Goal: Navigation & Orientation: Find specific page/section

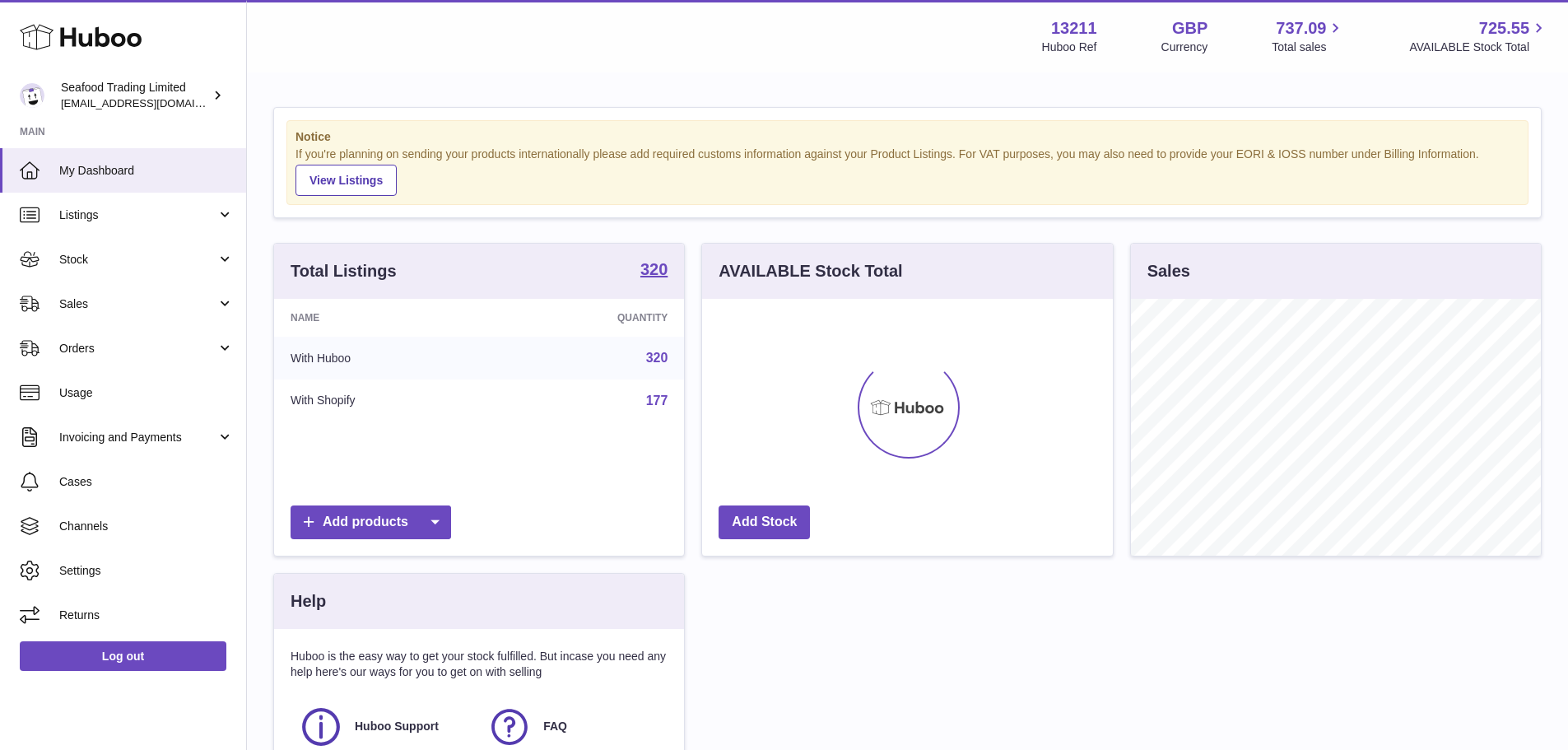
scroll to position [257, 411]
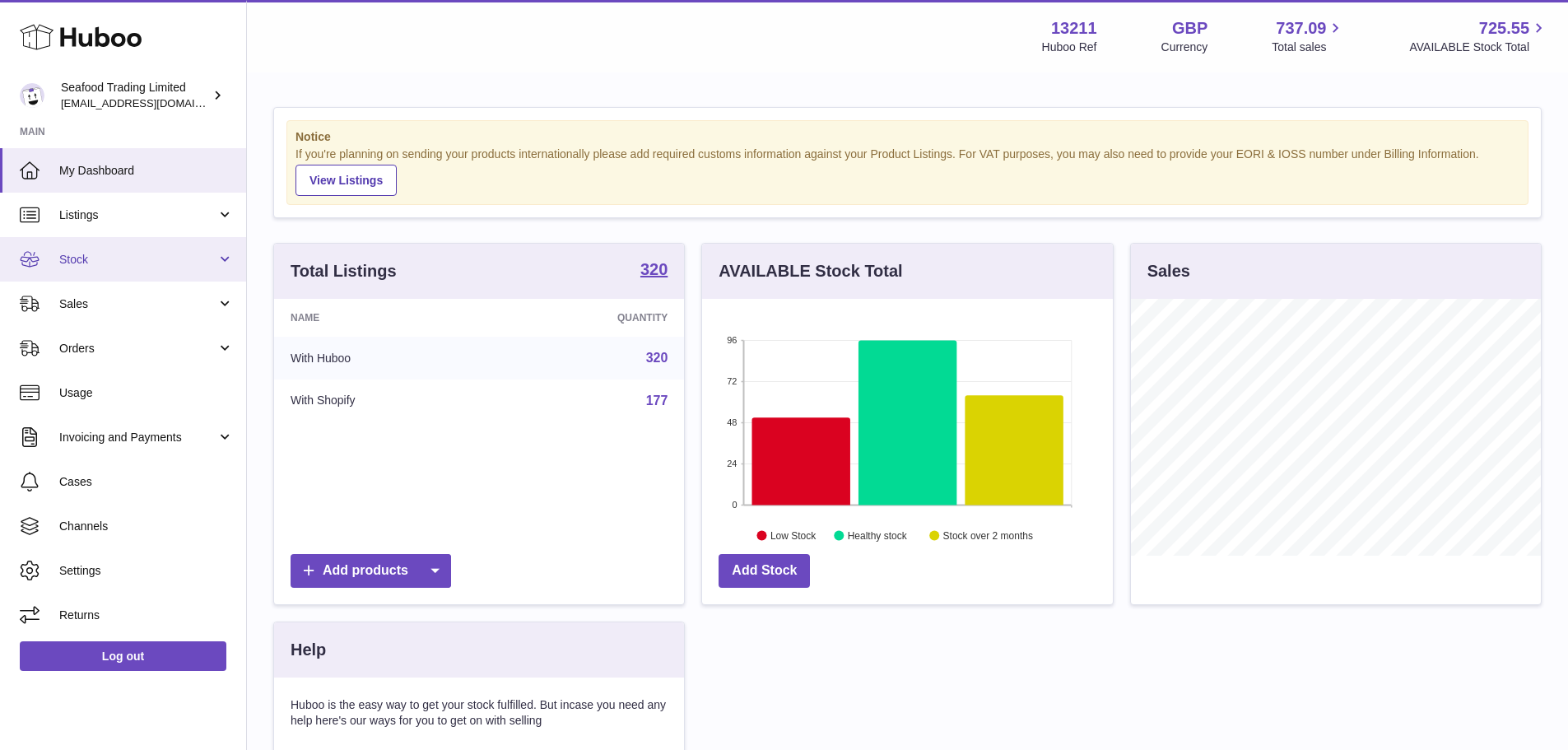
click at [148, 254] on span "Stock" at bounding box center [138, 259] width 157 height 16
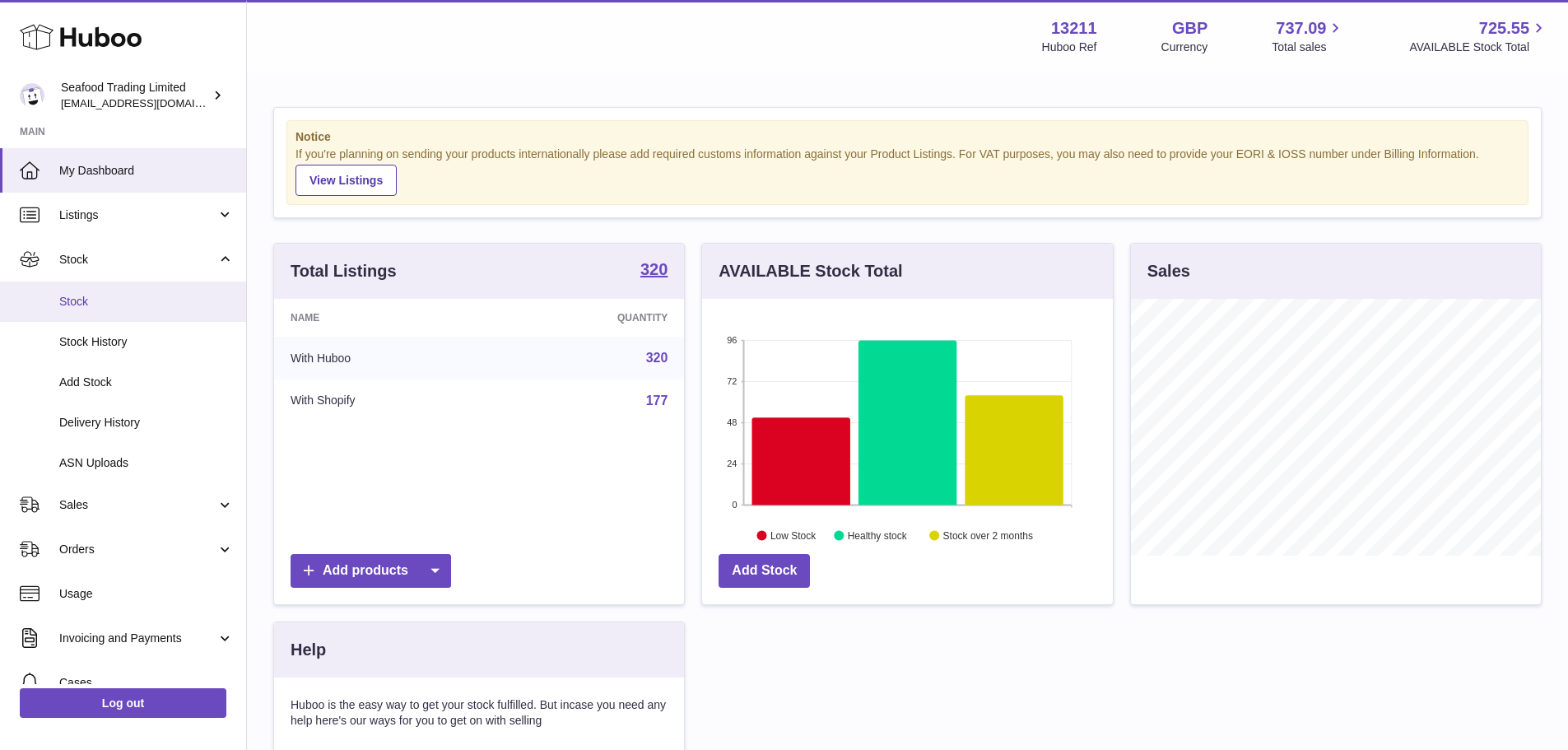
click at [126, 297] on span "Stock" at bounding box center [146, 302] width 174 height 16
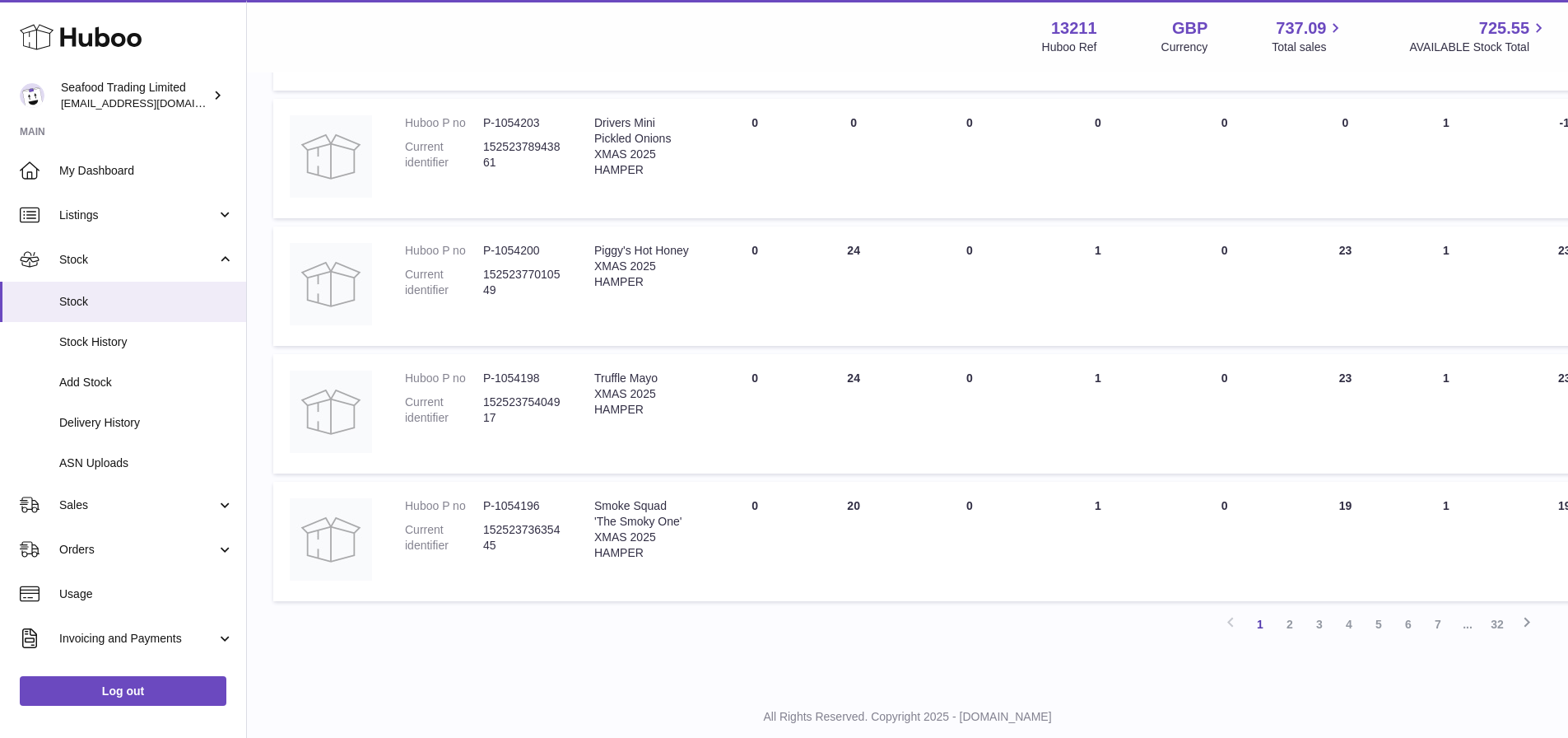
scroll to position [1038, 0]
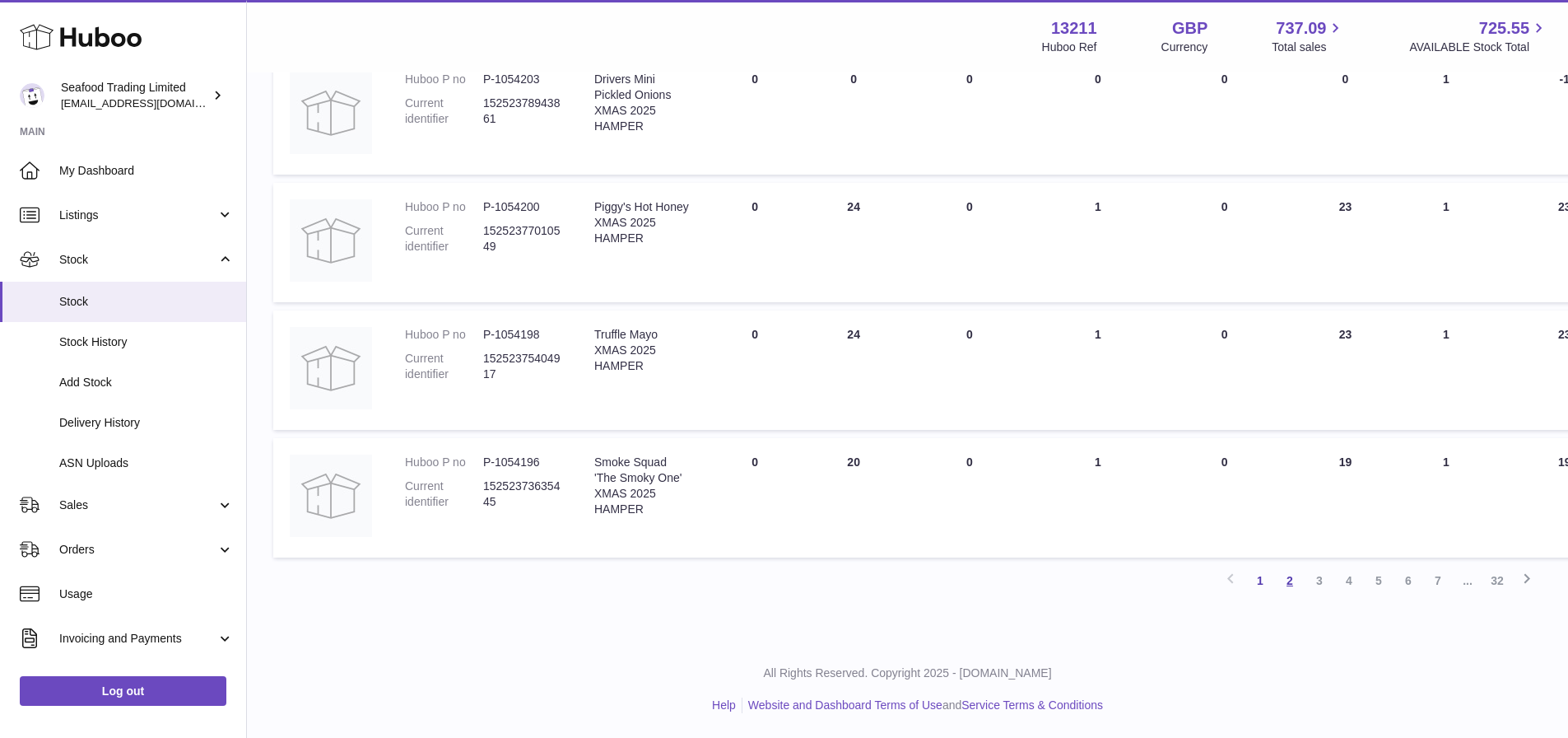
click at [1285, 586] on link "2" at bounding box center [1289, 580] width 29 height 29
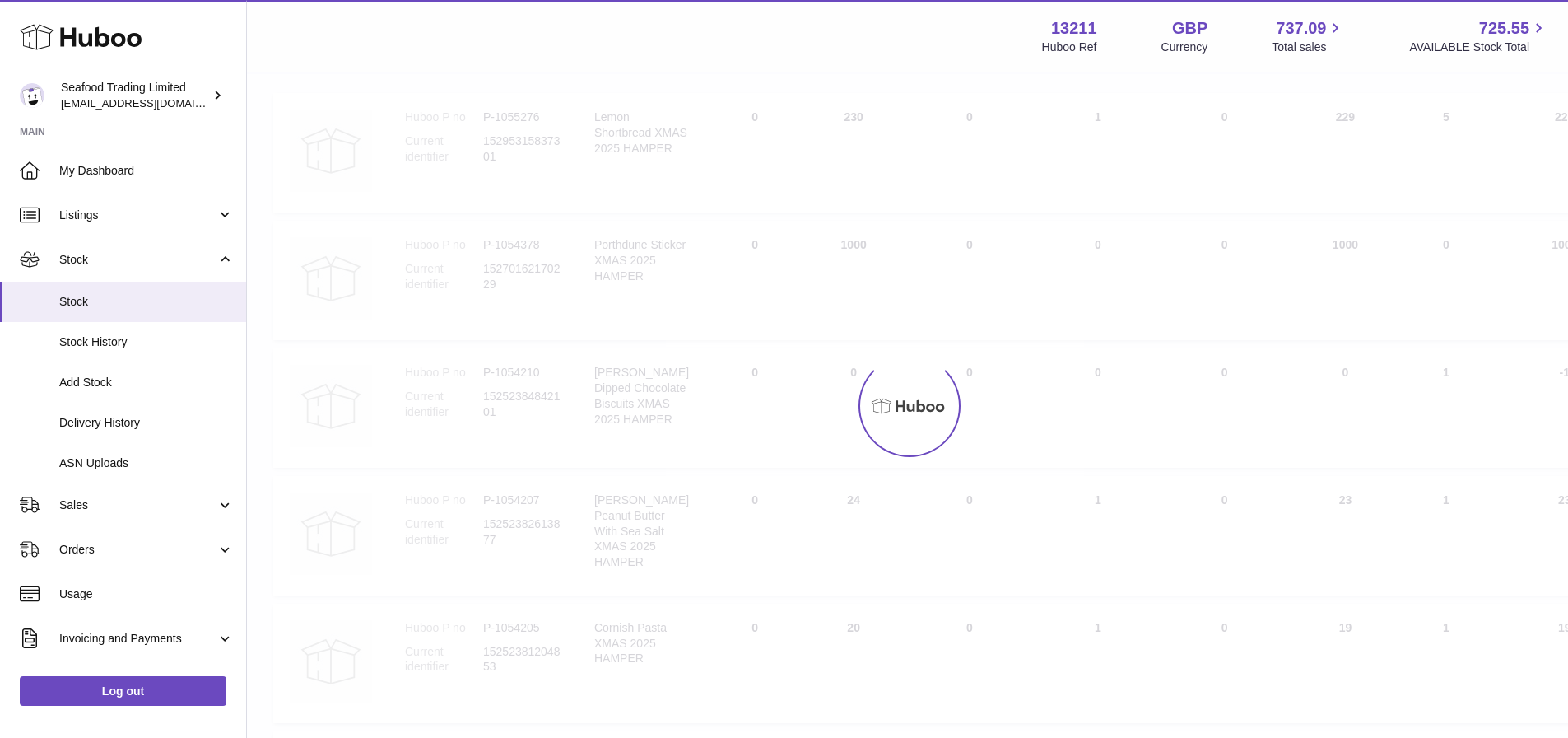
scroll to position [74, 0]
